Goal: Transaction & Acquisition: Purchase product/service

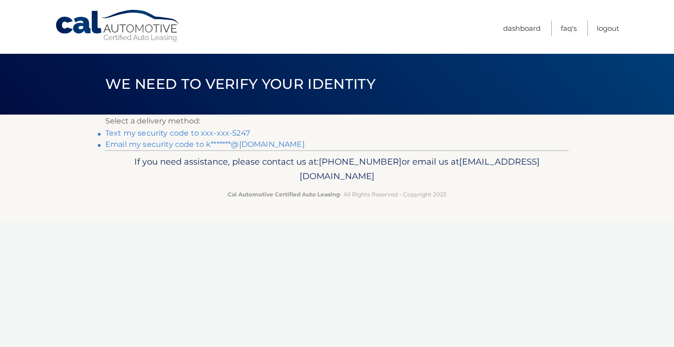
click at [187, 132] on link "Text my security code to xxx-xxx-5247" at bounding box center [177, 133] width 145 height 9
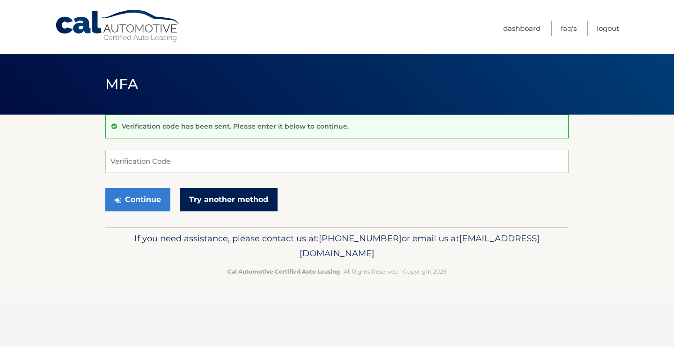
click at [214, 199] on link "Try another method" at bounding box center [229, 199] width 98 height 23
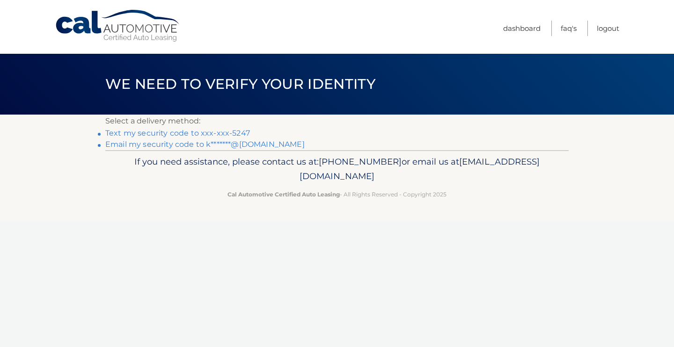
click at [191, 145] on link "Email my security code to k*******@aol.com" at bounding box center [204, 144] width 199 height 9
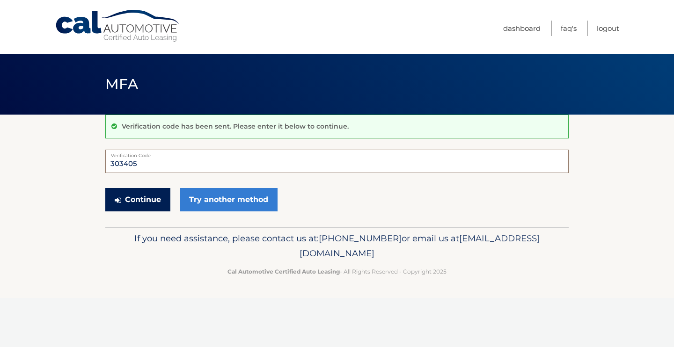
type input "303405"
click at [139, 199] on button "Continue" at bounding box center [137, 199] width 65 height 23
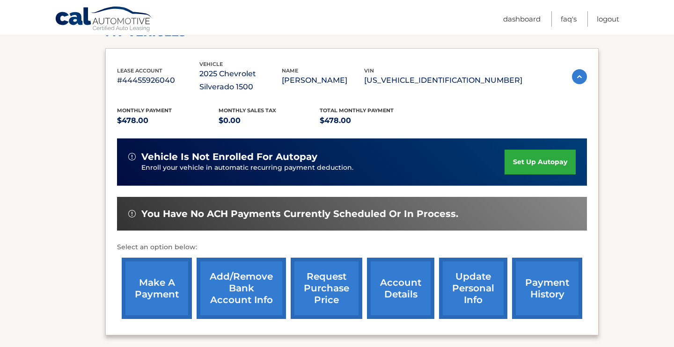
scroll to position [179, 0]
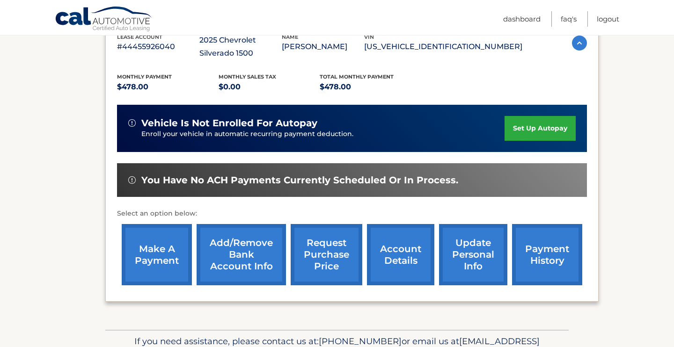
click at [153, 260] on link "make a payment" at bounding box center [157, 254] width 70 height 61
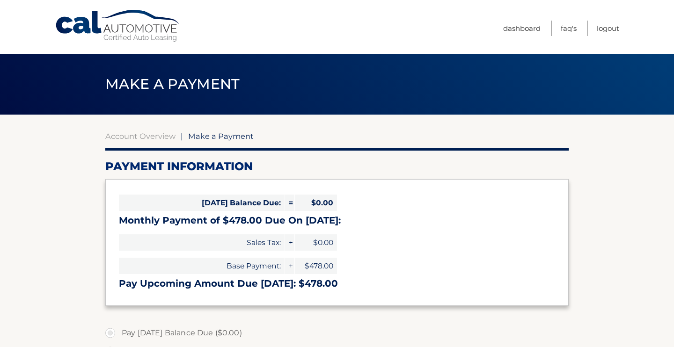
select select "NmNhZDA3ZDctMTVlMy00NzA0LWFiNWYtMmU3ZDEzNDc3ODA3"
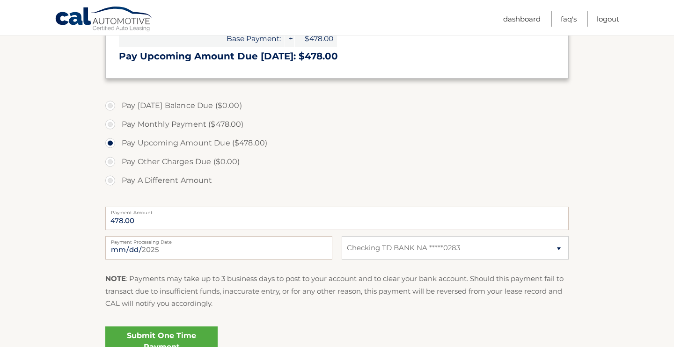
scroll to position [228, 0]
click at [294, 249] on input "[DATE]" at bounding box center [218, 247] width 227 height 23
type input "[DATE]"
click at [359, 267] on div "[DATE] Payment Processing Date This payment is scheduled after your grace perio…" at bounding box center [336, 253] width 463 height 34
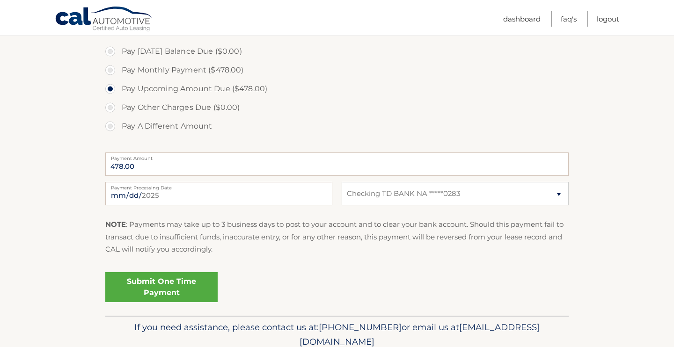
scroll to position [283, 0]
click at [164, 286] on link "Submit One Time Payment" at bounding box center [161, 286] width 112 height 30
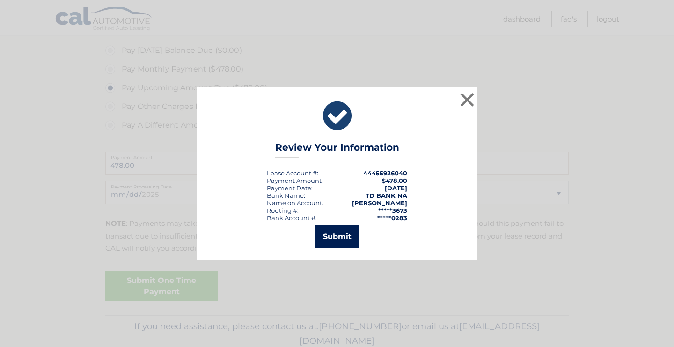
click at [336, 236] on button "Submit" at bounding box center [337, 237] width 44 height 22
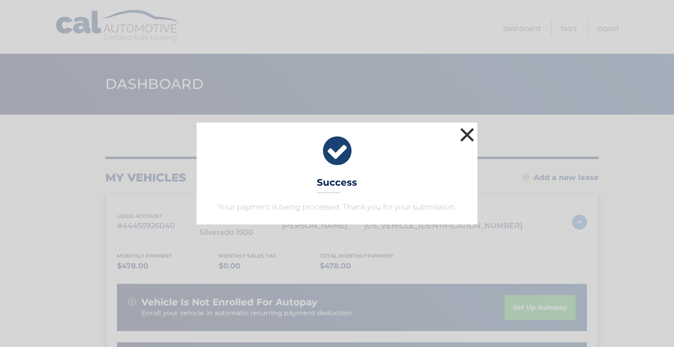
click at [463, 139] on button "×" at bounding box center [467, 134] width 19 height 19
